Goal: Information Seeking & Learning: Learn about a topic

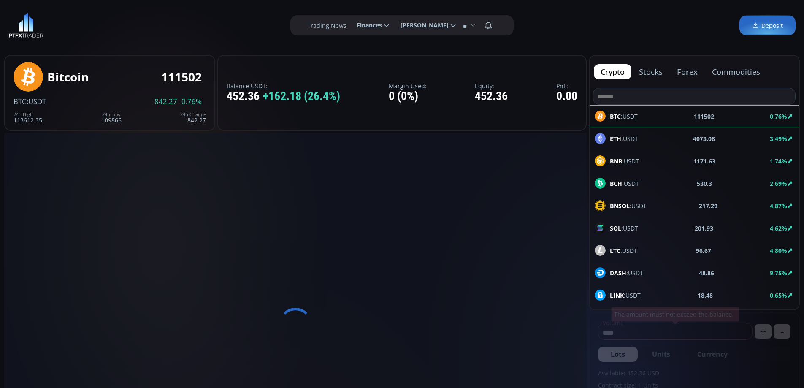
click at [686, 73] on button "forex" at bounding box center [687, 71] width 34 height 15
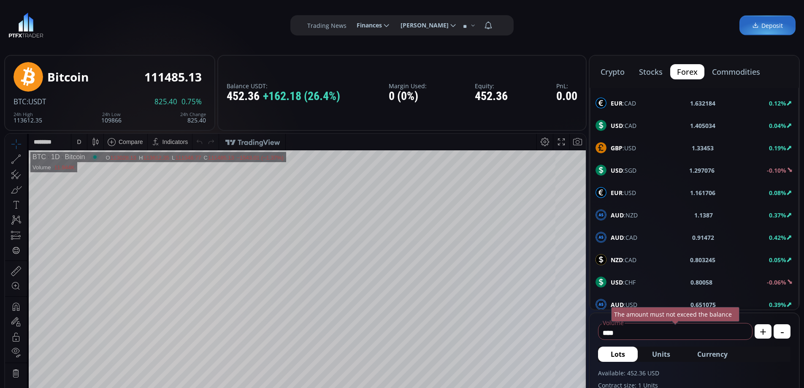
scroll to position [451, 0]
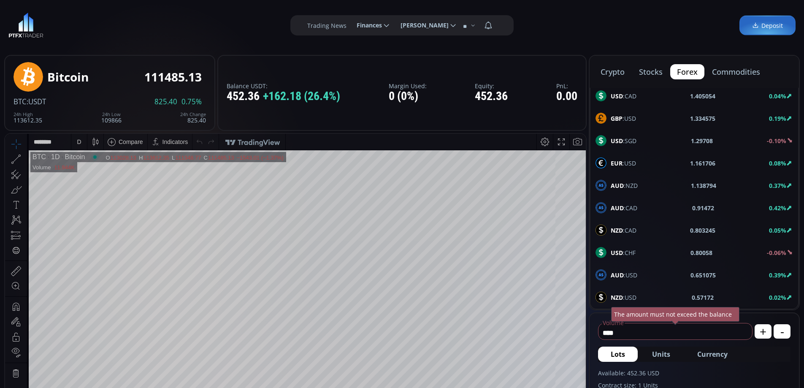
click at [628, 249] on span "USD :CHF" at bounding box center [623, 252] width 25 height 9
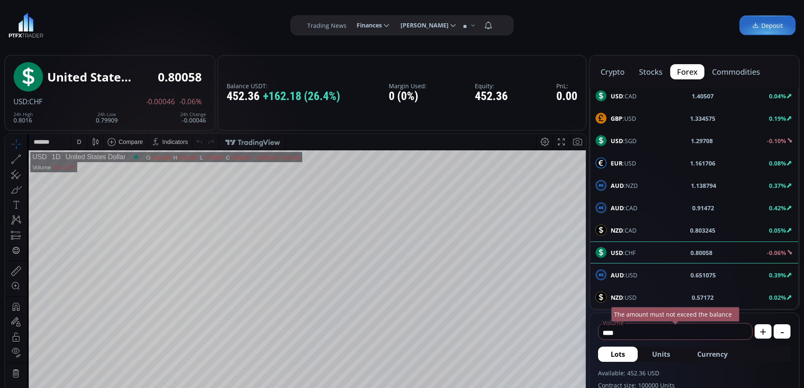
click at [639, 292] on div "NZD :USD 0.57172 0.02%" at bounding box center [693, 297] width 197 height 11
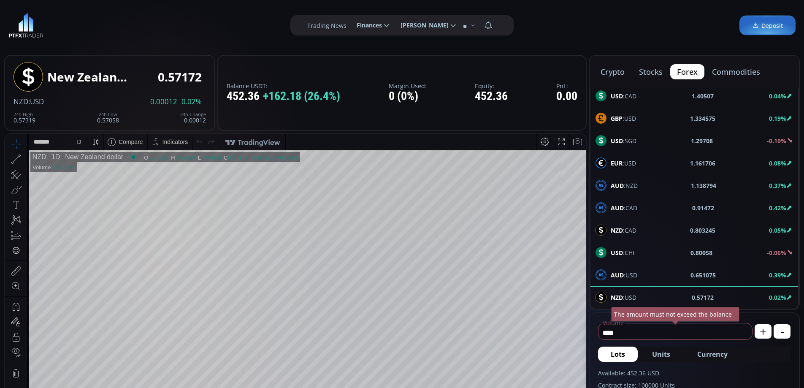
click at [631, 274] on span "AUD :USD" at bounding box center [624, 274] width 27 height 9
click at [81, 141] on div "D" at bounding box center [79, 142] width 7 height 16
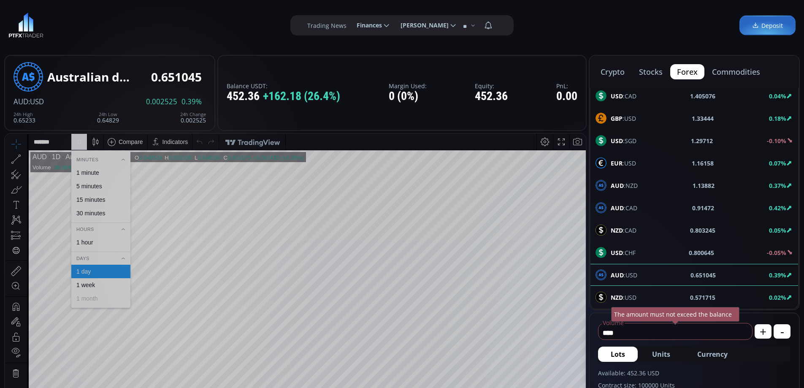
click at [97, 243] on div "1 hour" at bounding box center [100, 242] width 51 height 7
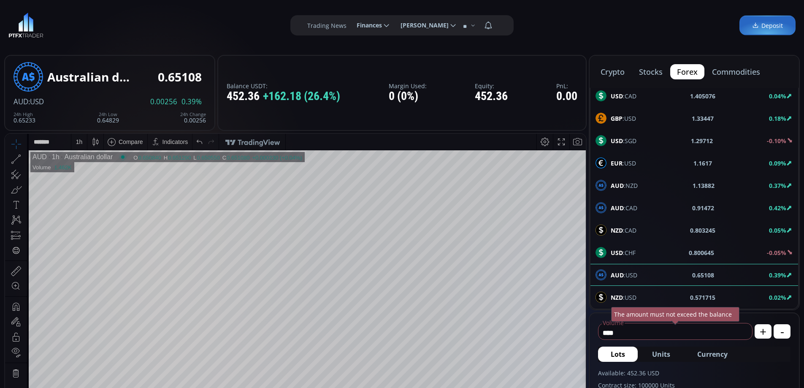
click at [638, 161] on div "EUR :USD 1.1617 0.09%" at bounding box center [693, 162] width 197 height 11
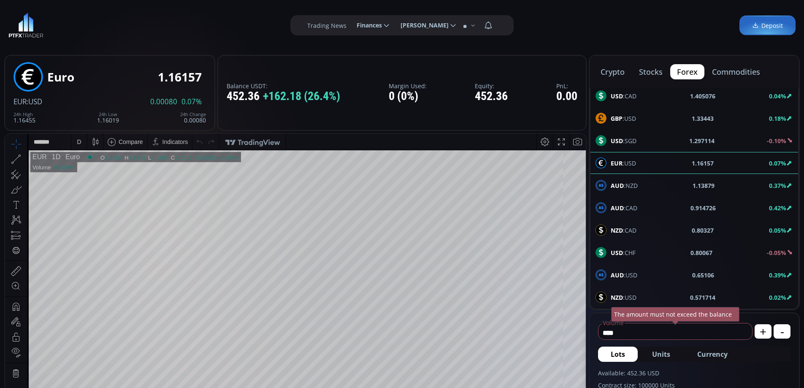
click at [77, 142] on div "D" at bounding box center [79, 142] width 7 height 16
click at [91, 240] on div "1 hour" at bounding box center [84, 242] width 17 height 7
click at [586, 319] on html "Date Range 5y 1y 3m 1m 5d 1d 13:15:07 (UTC) log auto EUR 1h Euro O 1.1618 H 1.1…" at bounding box center [295, 324] width 581 height 381
click at [630, 116] on span "GBP :USD" at bounding box center [623, 118] width 25 height 9
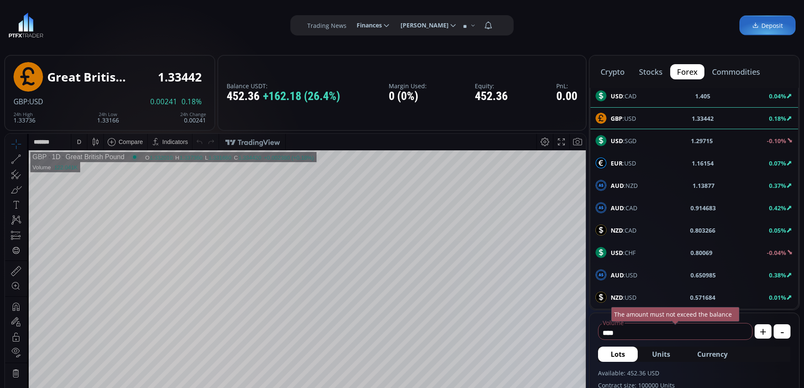
click at [79, 138] on div "D" at bounding box center [79, 142] width 7 height 16
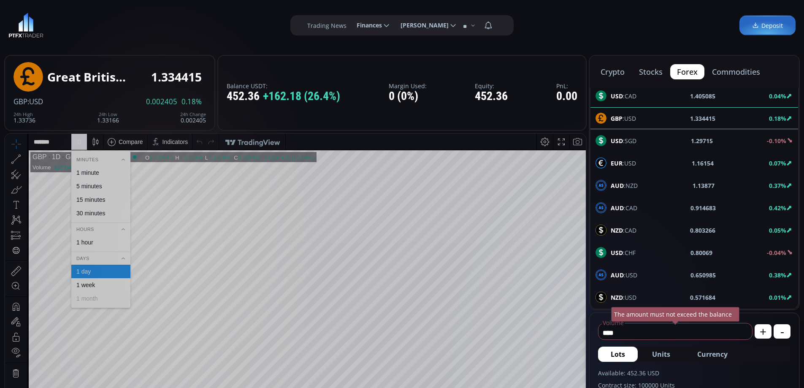
click at [97, 243] on div "1 hour" at bounding box center [100, 242] width 51 height 7
